Goal: Information Seeking & Learning: Learn about a topic

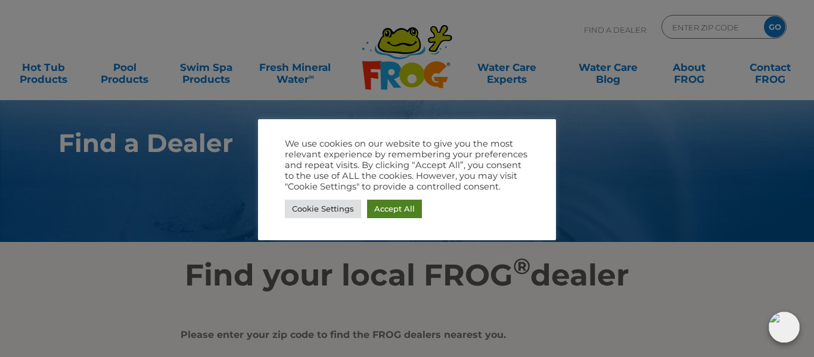
click at [392, 209] on link "Accept All" at bounding box center [394, 209] width 55 height 18
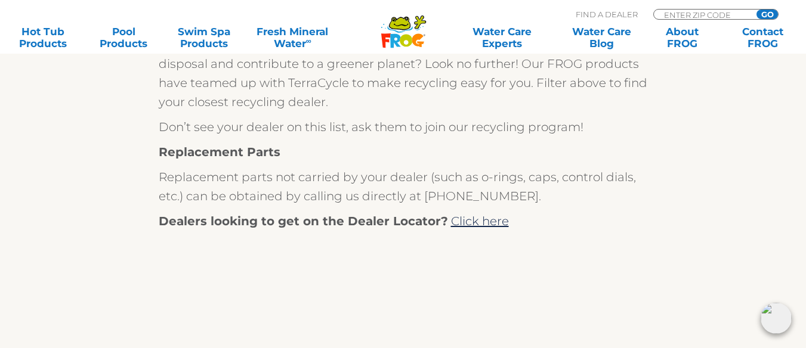
scroll to position [523, 0]
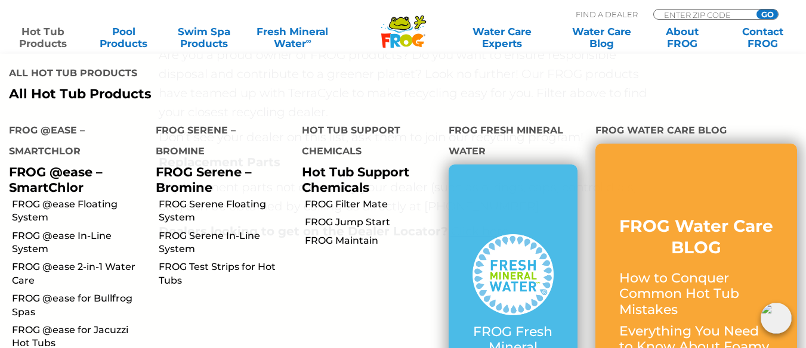
click at [46, 32] on link "Hot Tub Products" at bounding box center [43, 38] width 63 height 24
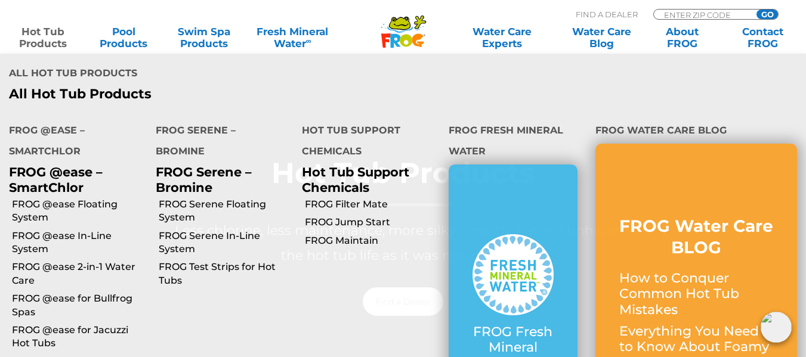
scroll to position [179, 0]
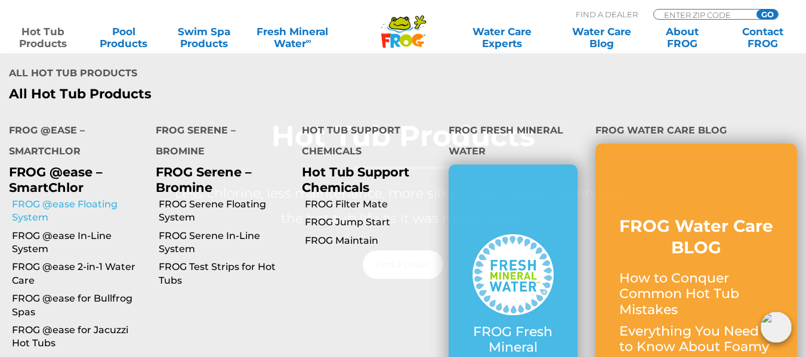
click at [108, 198] on link "FROG @ease Floating System" at bounding box center [79, 211] width 135 height 27
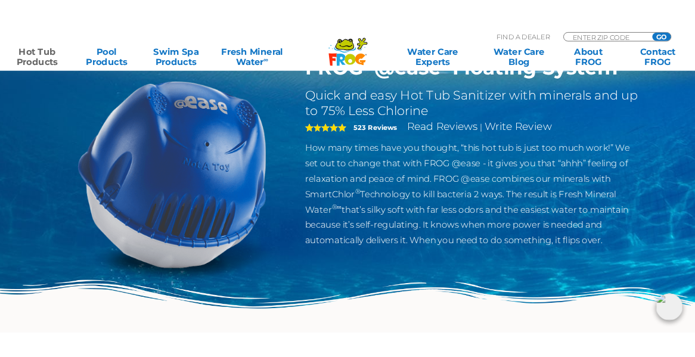
scroll to position [119, 0]
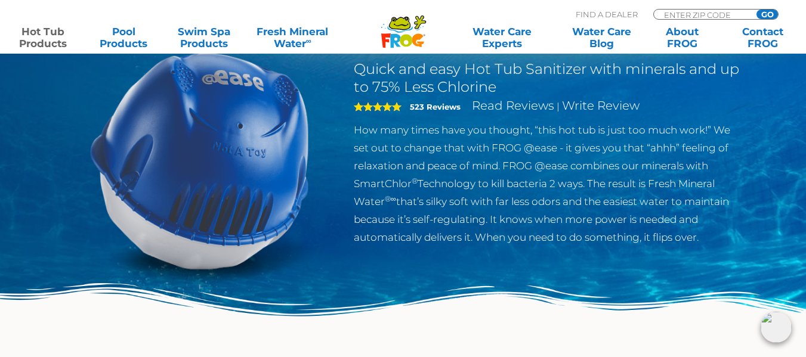
drag, startPoint x: 683, startPoint y: 156, endPoint x: 668, endPoint y: 166, distance: 17.7
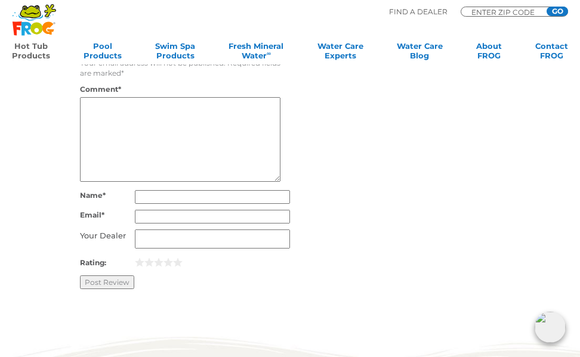
scroll to position [1968, 0]
